Goal: Find specific page/section: Find specific page/section

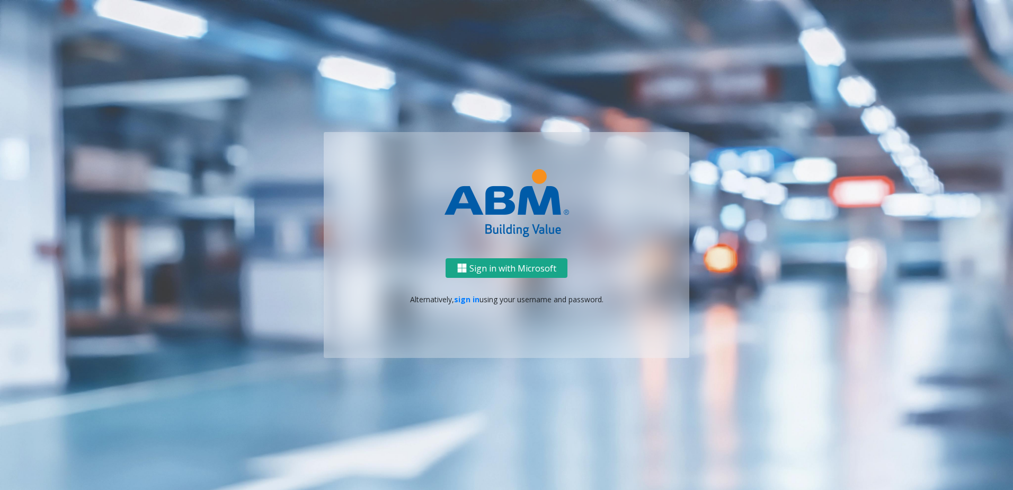
click at [479, 273] on button "Sign in with Microsoft" at bounding box center [507, 268] width 122 height 20
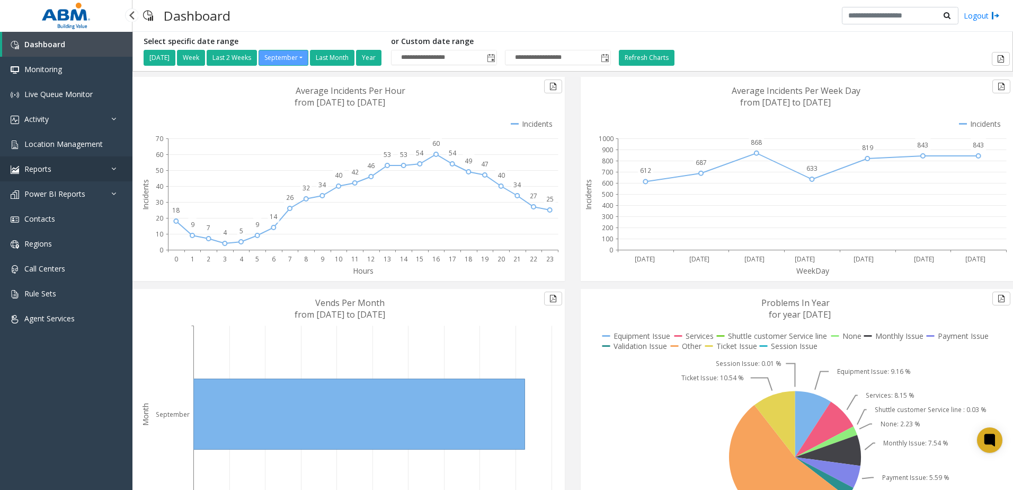
click at [45, 164] on span "Reports" at bounding box center [37, 169] width 27 height 10
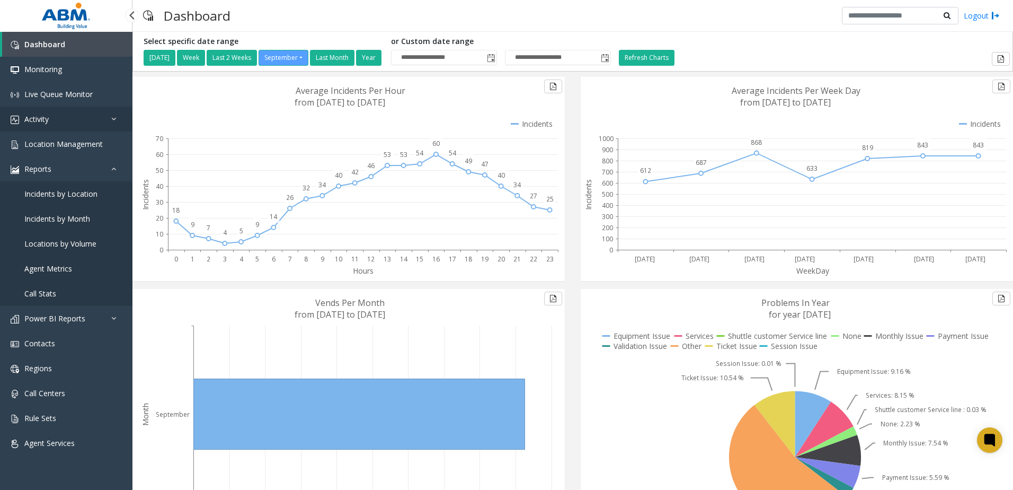
click at [56, 120] on link "Activity" at bounding box center [66, 119] width 133 height 25
